Goal: Check status: Check status

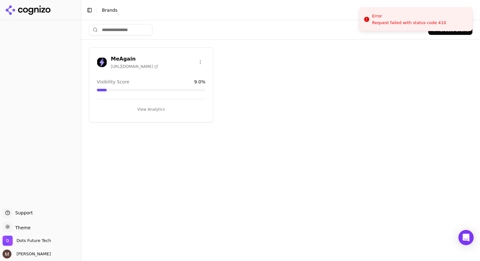
click at [146, 69] on div "MeAgain [URL][DOMAIN_NAME]" at bounding box center [151, 63] width 124 height 16
click at [126, 61] on h3 "MeAgain" at bounding box center [134, 59] width 47 height 8
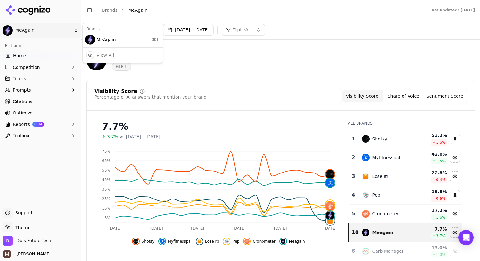
click at [18, 29] on html "MeAgain Platform Home Competition Topics Prompts Citations Optimize Reports BET…" at bounding box center [240, 130] width 480 height 261
click at [120, 42] on div "MeAgain ⌘ 1" at bounding box center [123, 39] width 78 height 13
click at [212, 32] on button "[DATE] - [DATE]" at bounding box center [188, 29] width 50 height 11
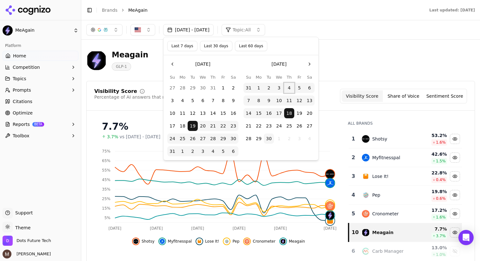
click at [291, 86] on button "4" at bounding box center [289, 88] width 10 height 10
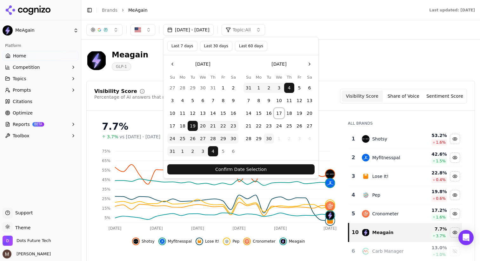
click at [278, 114] on button "17" at bounding box center [279, 113] width 10 height 10
click at [270, 139] on button "30" at bounding box center [269, 139] width 10 height 10
click at [278, 114] on button "17" at bounding box center [279, 113] width 10 height 10
drag, startPoint x: 193, startPoint y: 125, endPoint x: 235, endPoint y: 129, distance: 42.7
click at [235, 129] on tr "17 18 19 20 21 22 23" at bounding box center [202, 126] width 71 height 10
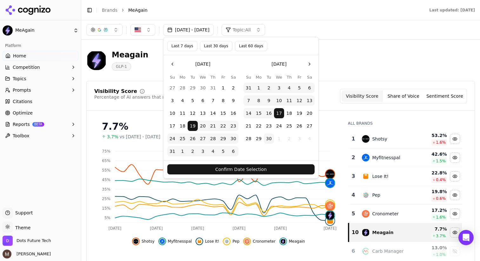
click at [211, 46] on button "Last 30 days" at bounding box center [216, 46] width 32 height 10
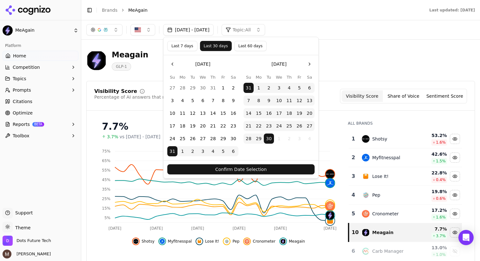
click at [238, 169] on button "Confirm Date Selection" at bounding box center [240, 169] width 147 height 10
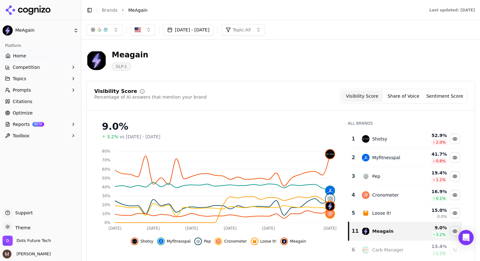
click at [191, 28] on button "[DATE] - [DATE]" at bounding box center [188, 29] width 50 height 11
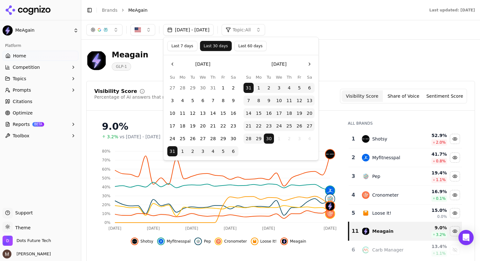
click at [185, 44] on button "Last 7 days" at bounding box center [182, 46] width 30 height 10
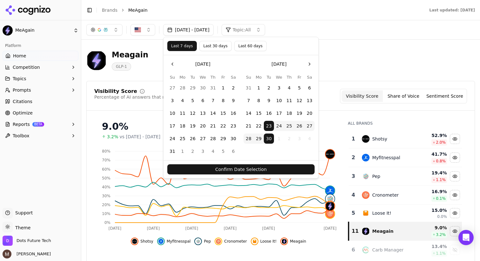
click at [236, 171] on button "Confirm Date Selection" at bounding box center [240, 169] width 147 height 10
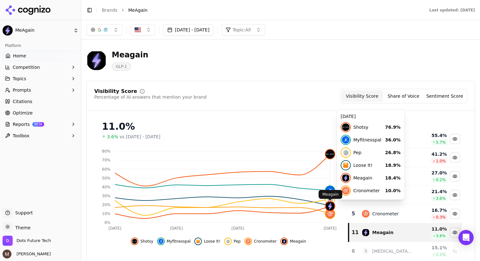
click img
